Goal: Find specific page/section: Find specific page/section

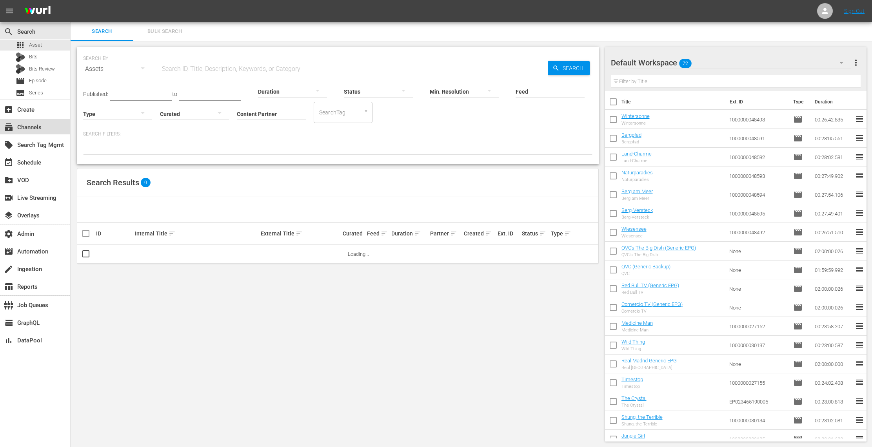
click at [45, 125] on div "subscriptions Channels" at bounding box center [35, 127] width 70 height 16
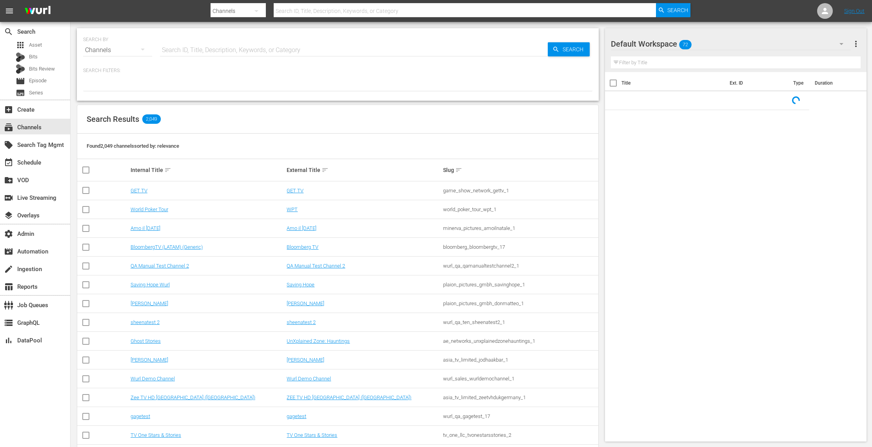
click at [198, 50] on input "text" at bounding box center [354, 50] width 388 height 19
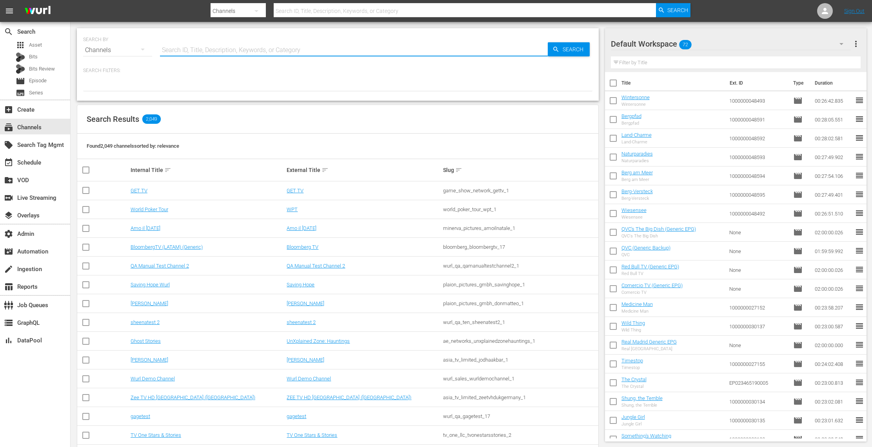
paste input "asia_tv_limited_zeemagic_1"
type input "asia_tv_limited_zeemagic_1"
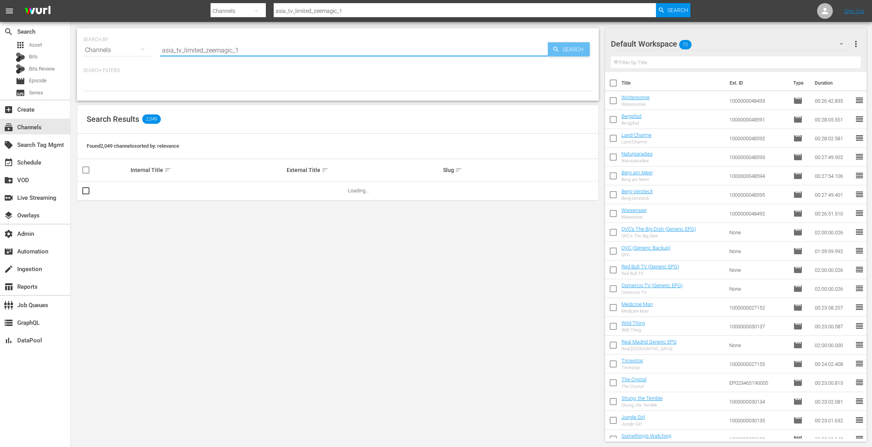
type input "asia_tv_limited_zeemagic_1"
click at [575, 53] on span "Search" at bounding box center [574, 49] width 30 height 14
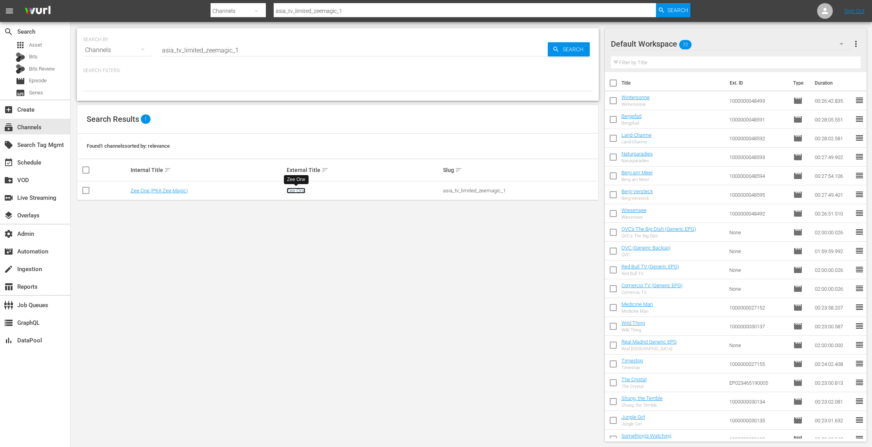
click at [292, 190] on link "Zee One" at bounding box center [296, 191] width 19 height 6
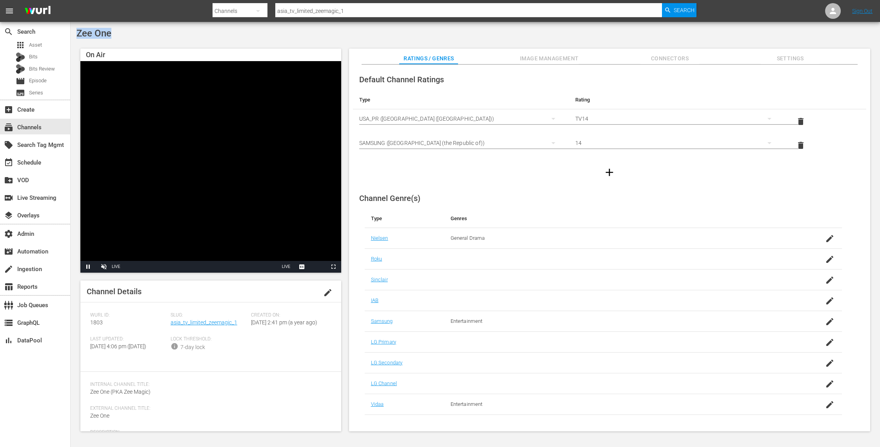
drag, startPoint x: 111, startPoint y: 35, endPoint x: 76, endPoint y: 30, distance: 35.2
click at [76, 30] on div "Zee One" at bounding box center [474, 33] width 797 height 11
copy span "Zee One"
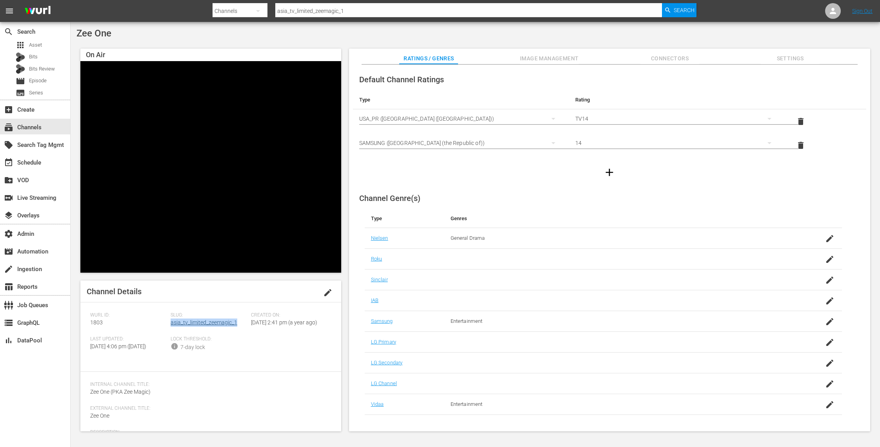
drag, startPoint x: 236, startPoint y: 325, endPoint x: 170, endPoint y: 323, distance: 65.9
click at [170, 323] on div "Slug: asia_tv_limited_zeemagic_1" at bounding box center [210, 324] width 80 height 24
copy link "asia_tv_limited_zeemagic_1"
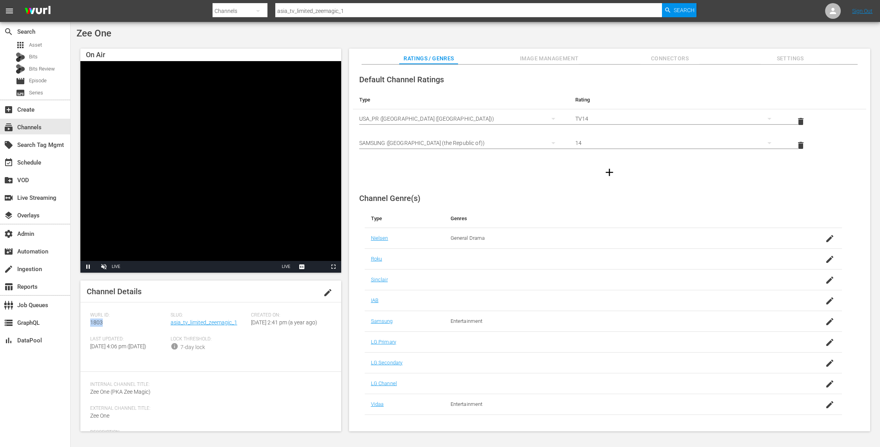
drag, startPoint x: 107, startPoint y: 322, endPoint x: 81, endPoint y: 321, distance: 26.3
click at [81, 321] on div "Channel Details edit [PERSON_NAME] ID: 1803 Slug: asia_tv_limited_zeemagic_1 Cr…" at bounding box center [210, 356] width 261 height 151
copy span "1803"
